Goal: Information Seeking & Learning: Learn about a topic

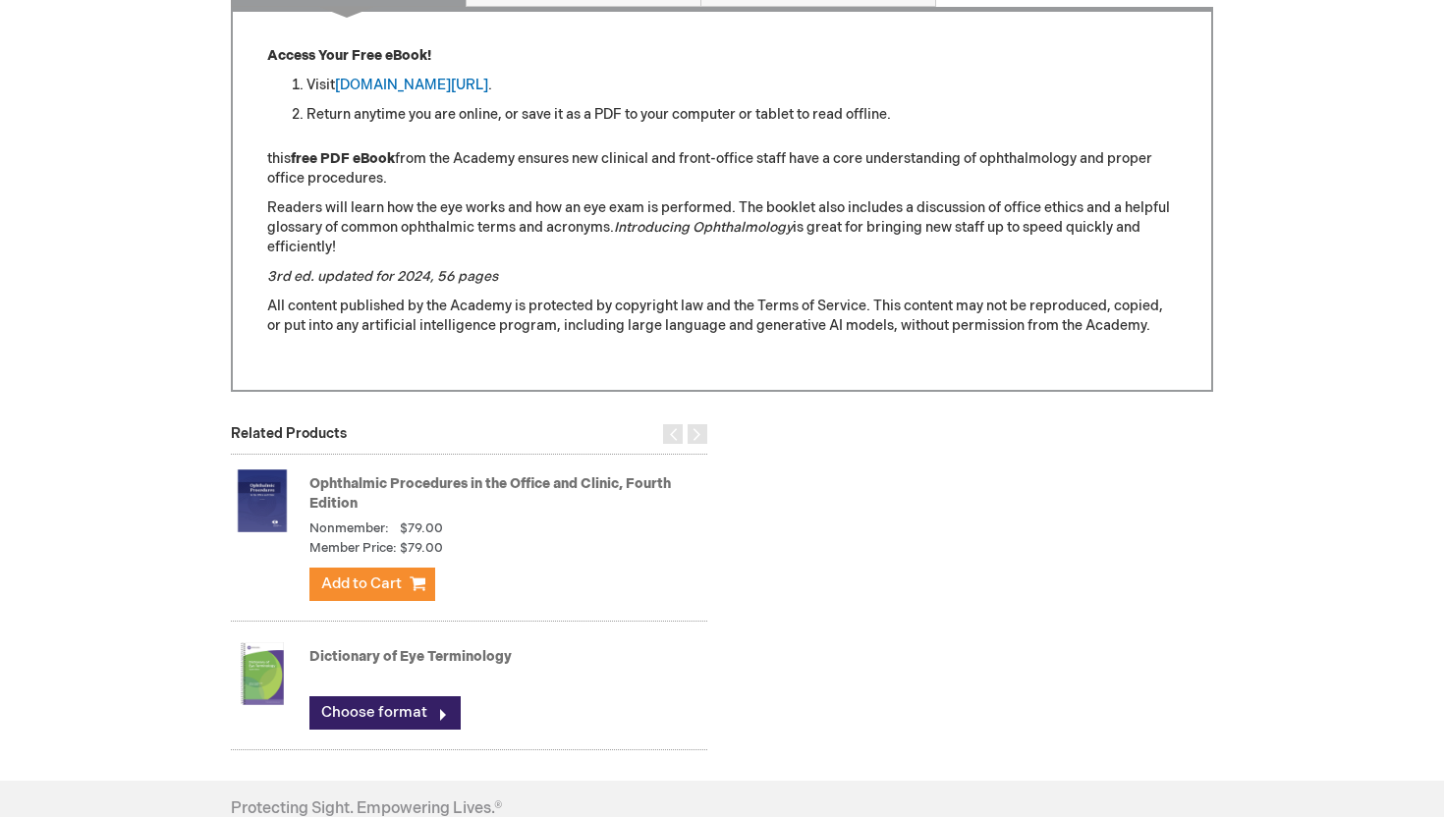
scroll to position [837, 0]
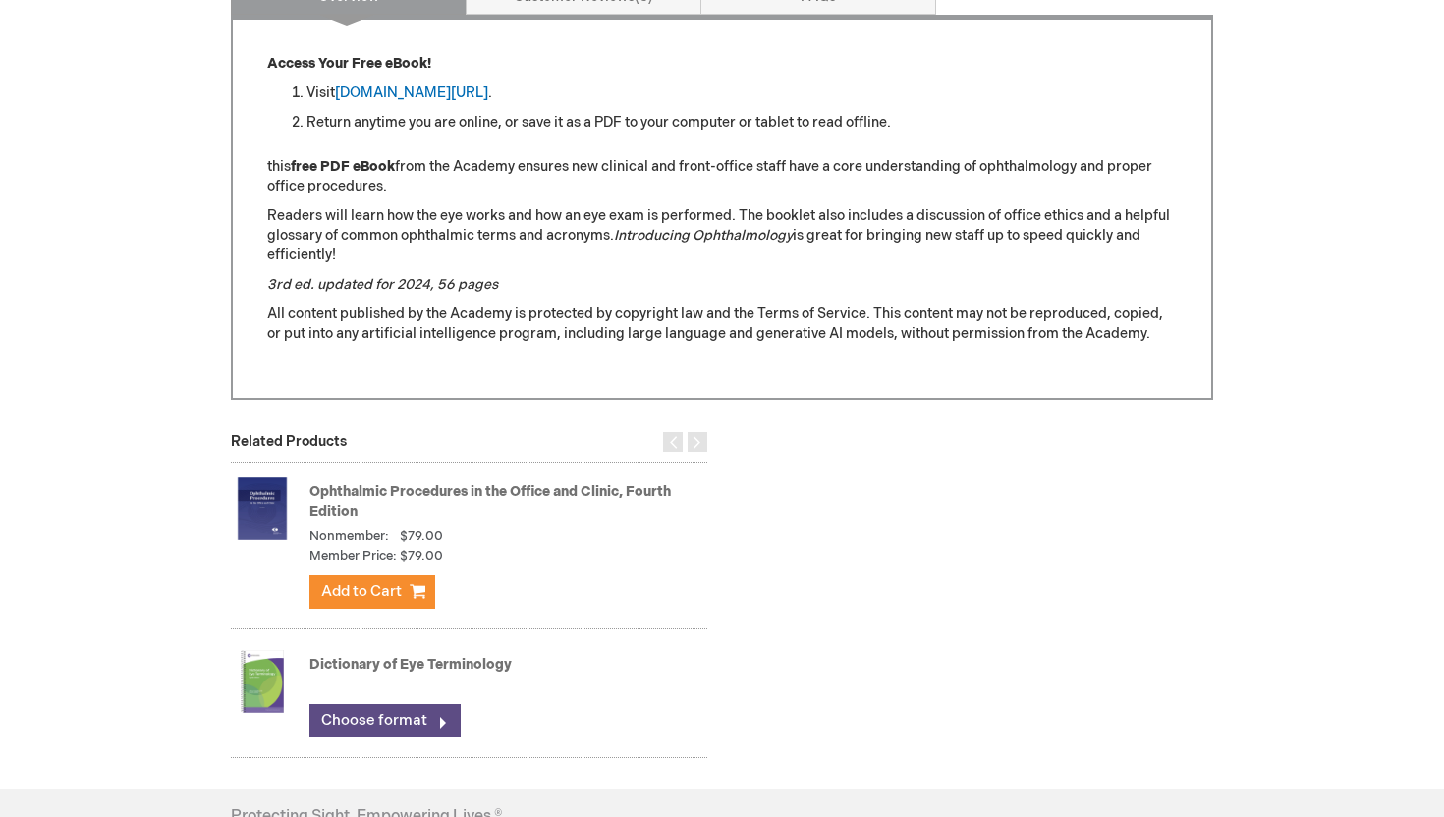
click at [395, 723] on link "Choose format" at bounding box center [384, 720] width 151 height 33
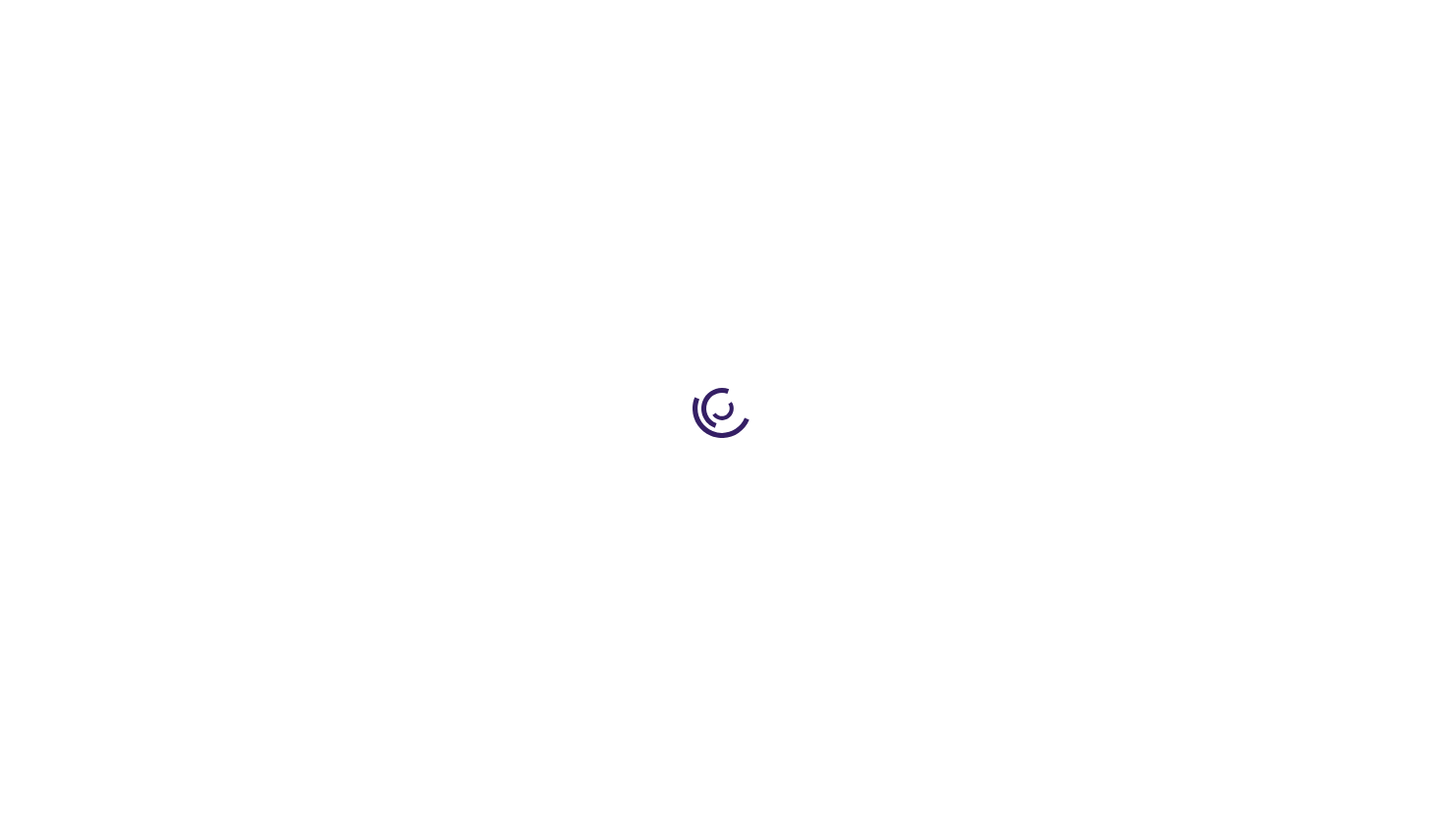
type input "0"
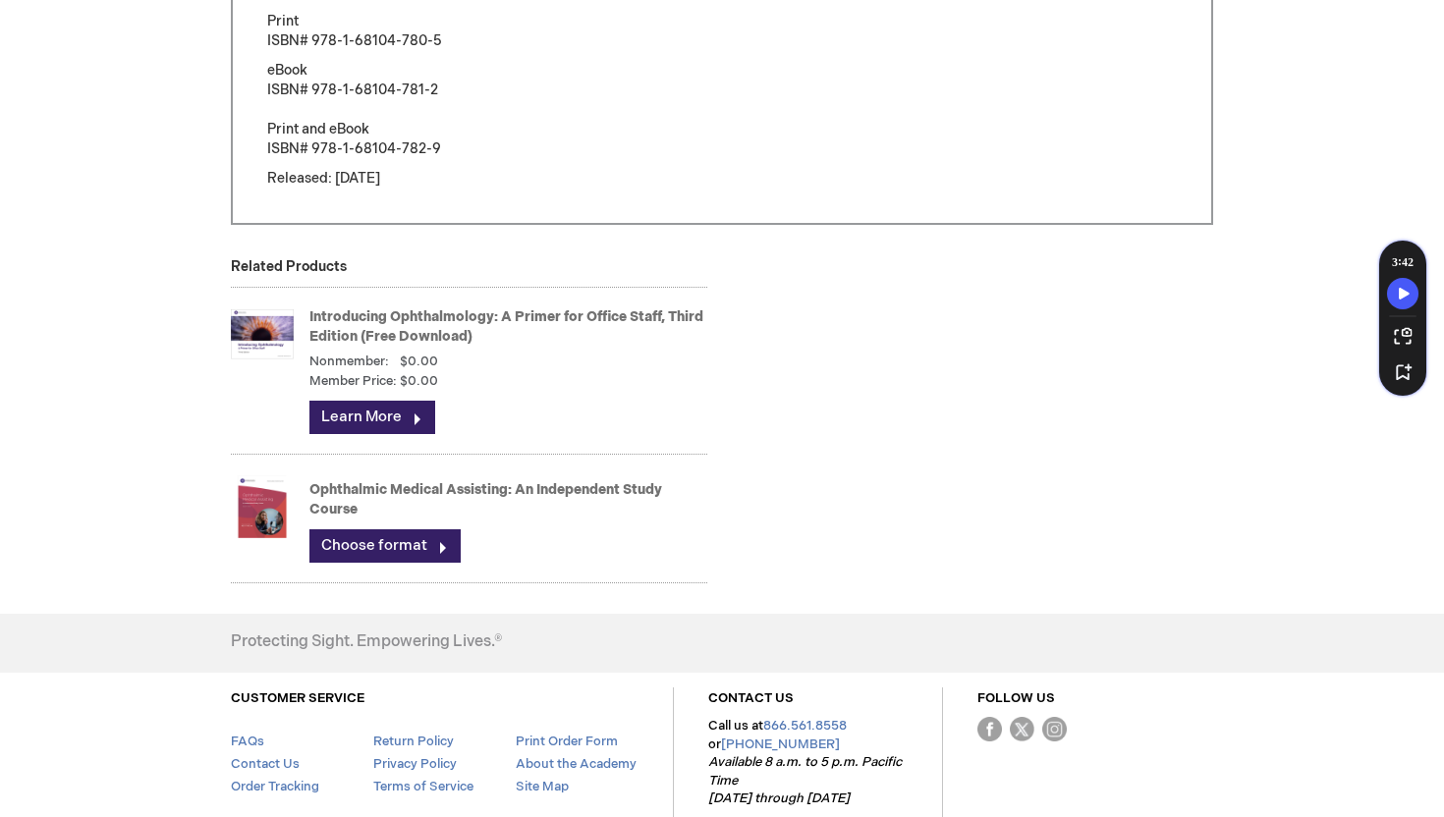
scroll to position [1813, 0]
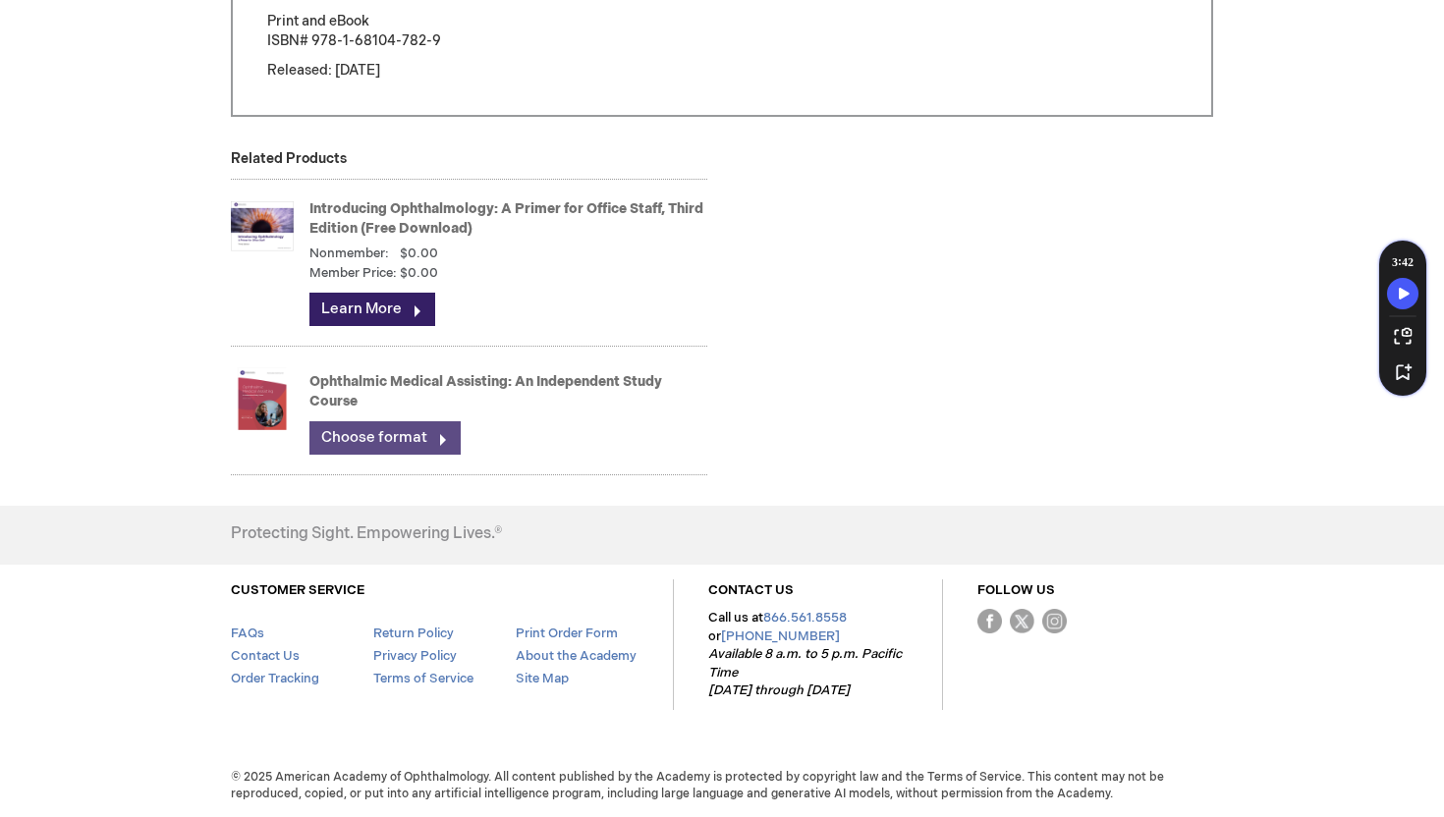
click at [387, 426] on link "Choose format" at bounding box center [384, 437] width 151 height 33
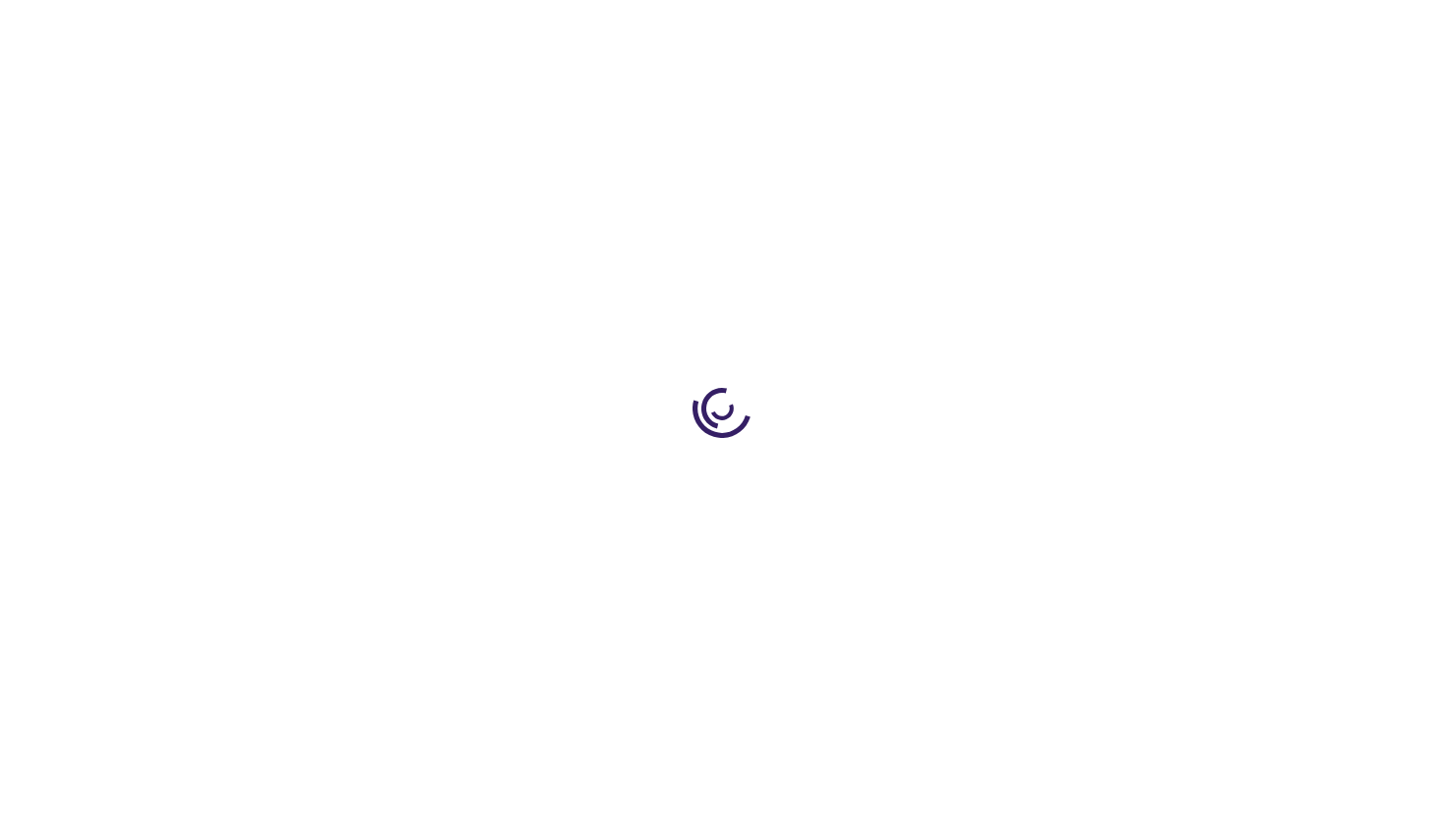
type input "0"
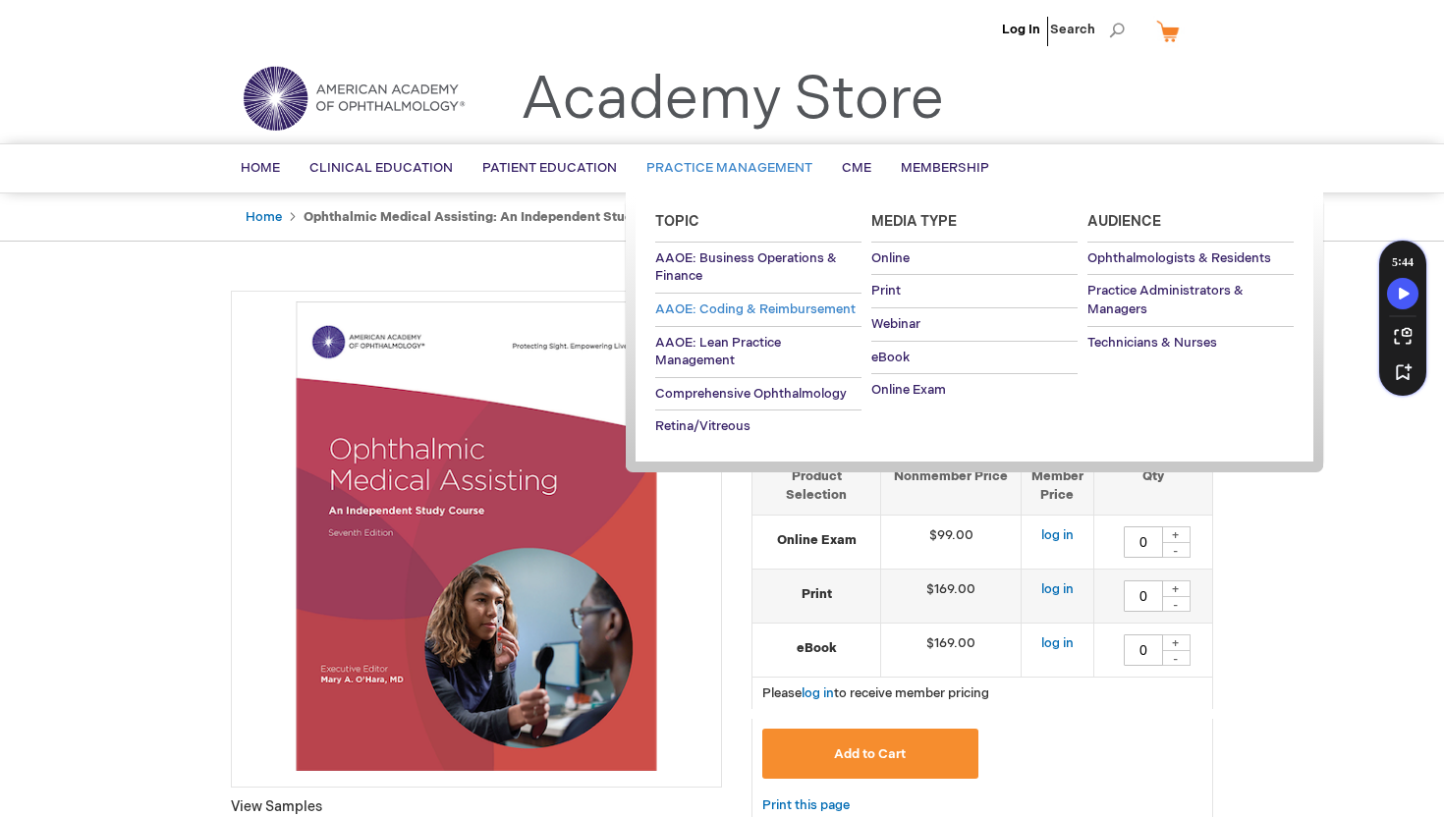
click at [741, 304] on span "AAOE: Coding & Reimbursement" at bounding box center [755, 309] width 200 height 16
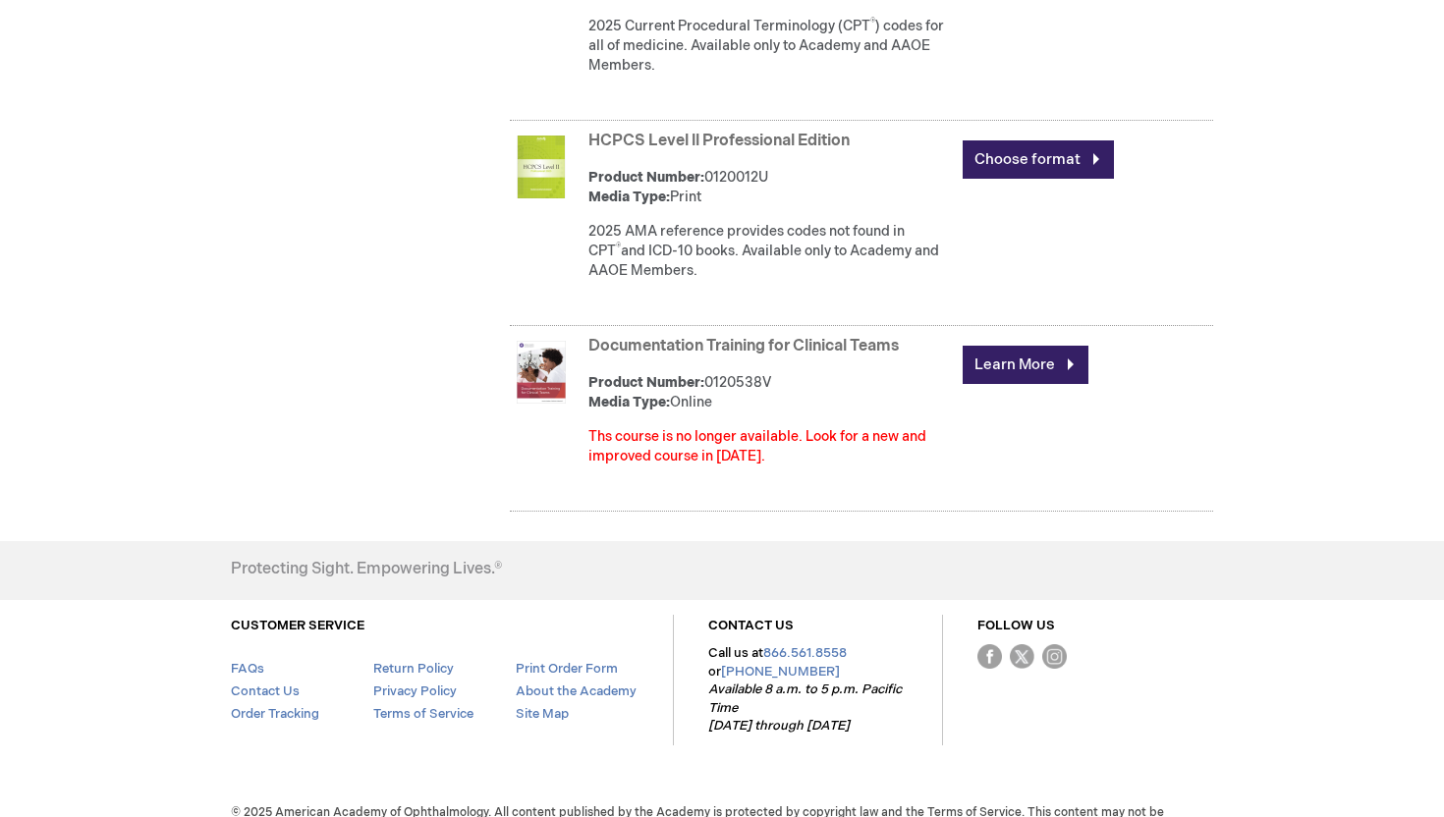
scroll to position [2547, 0]
